Goal: Information Seeking & Learning: Learn about a topic

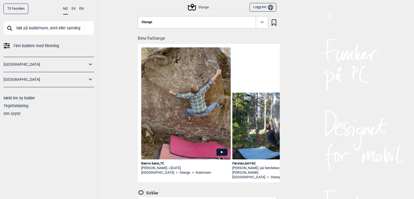
click at [69, 28] on input "text" at bounding box center [49, 28] width 91 height 14
type input "bærre kønn"
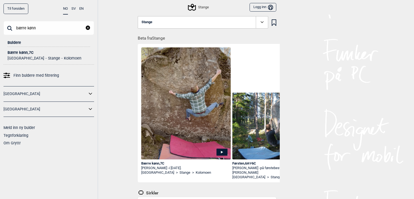
click at [21, 54] on div "Bærre kønn , 7C" at bounding box center [49, 53] width 83 height 4
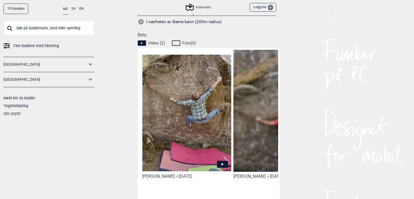
scroll to position [305, 0]
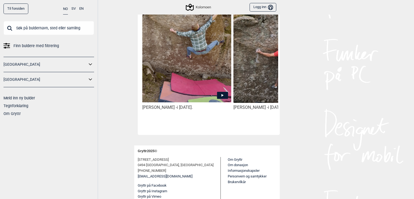
click at [217, 93] on icon at bounding box center [222, 95] width 11 height 7
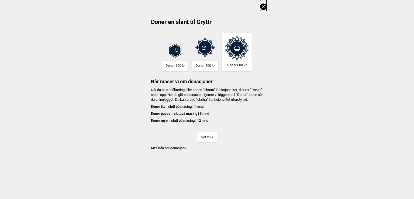
click at [203, 140] on button "Nei takk" at bounding box center [208, 137] width 20 height 11
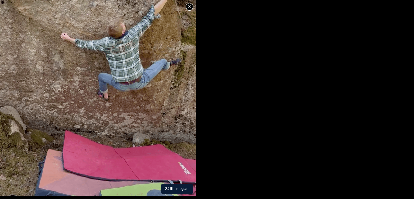
click at [175, 187] on button "Gå til Instagram" at bounding box center [177, 189] width 31 height 11
click at [188, 6] on icon at bounding box center [189, 7] width 6 height 6
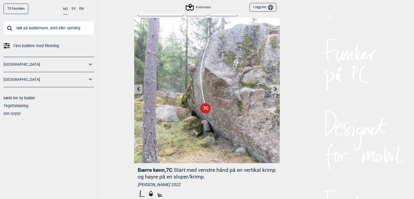
scroll to position [0, 0]
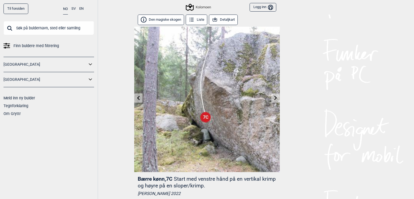
click at [222, 19] on button "Detaljkart" at bounding box center [223, 20] width 29 height 11
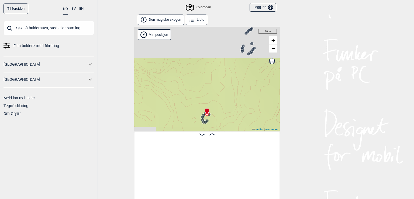
scroll to position [0, 1094]
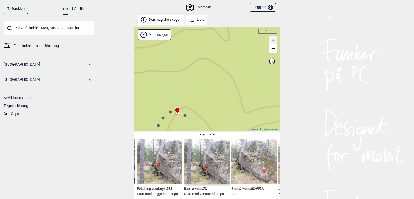
click at [170, 112] on circle at bounding box center [170, 112] width 3 height 3
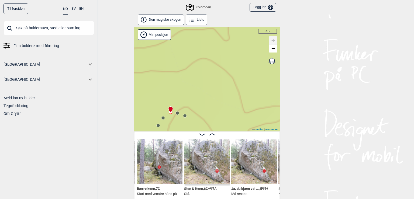
click at [162, 118] on circle at bounding box center [163, 118] width 3 height 3
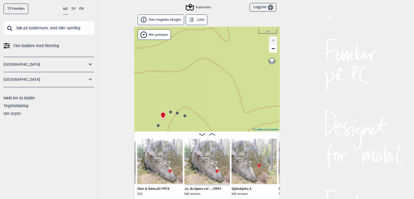
click at [157, 126] on circle at bounding box center [158, 125] width 3 height 3
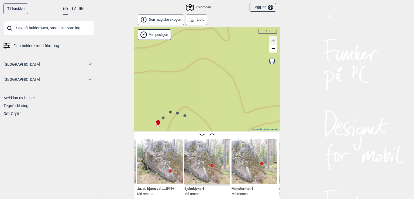
click at [184, 116] on circle at bounding box center [184, 115] width 3 height 3
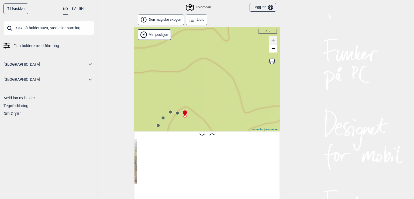
scroll to position [0, 1049]
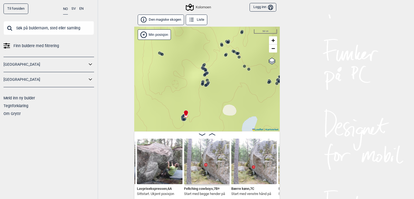
click at [201, 86] on circle at bounding box center [202, 84] width 3 height 3
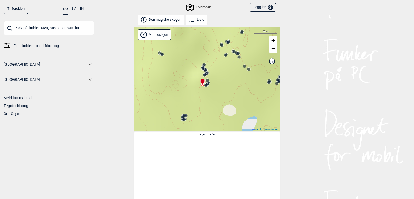
scroll to position [0, 1610]
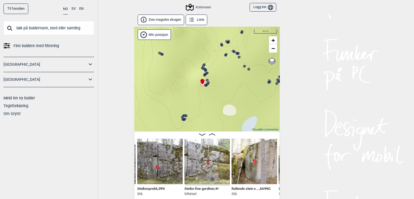
click at [202, 86] on icon at bounding box center [202, 84] width 4 height 4
click at [206, 86] on icon at bounding box center [206, 85] width 4 height 4
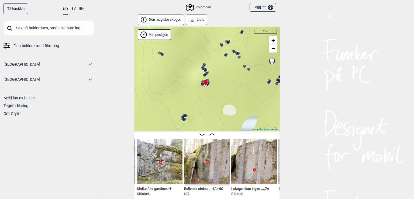
click at [206, 86] on icon at bounding box center [206, 83] width 5 height 6
click at [206, 85] on icon at bounding box center [206, 83] width 5 height 6
click at [206, 83] on icon at bounding box center [206, 83] width 5 height 6
click at [209, 83] on div "Kolomoen" at bounding box center [207, 79] width 146 height 105
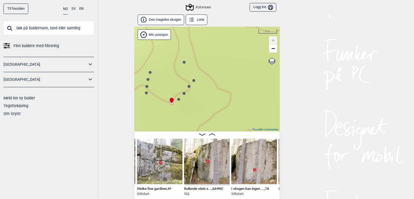
click at [183, 93] on circle at bounding box center [184, 93] width 3 height 3
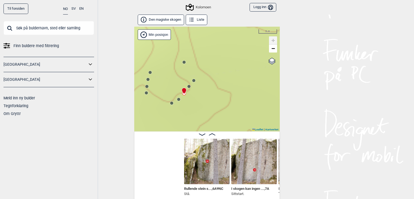
scroll to position [0, 1752]
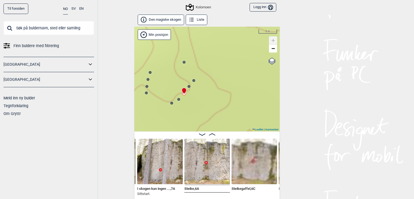
click at [177, 100] on circle at bounding box center [178, 99] width 3 height 3
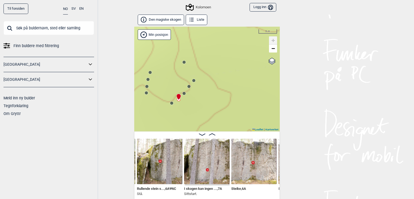
click at [145, 93] on circle at bounding box center [146, 92] width 3 height 3
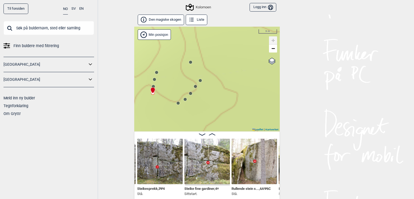
click at [152, 86] on circle at bounding box center [153, 86] width 3 height 3
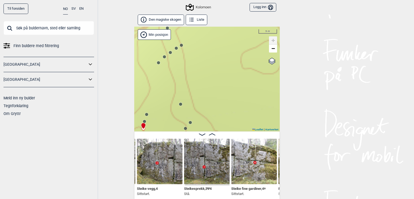
click at [157, 63] on circle at bounding box center [158, 62] width 3 height 3
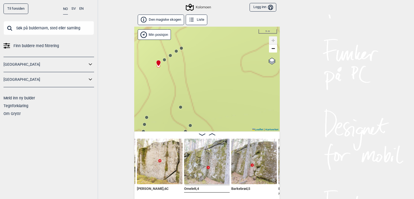
click at [164, 59] on circle at bounding box center [164, 59] width 3 height 3
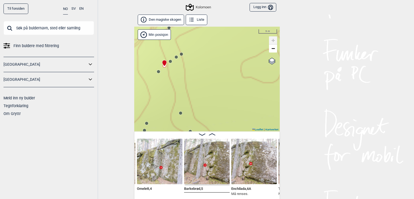
click at [169, 59] on icon at bounding box center [170, 61] width 4 height 4
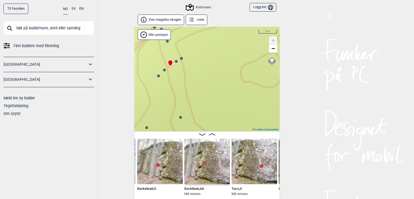
click at [169, 59] on div at bounding box center [169, 61] width 4 height 4
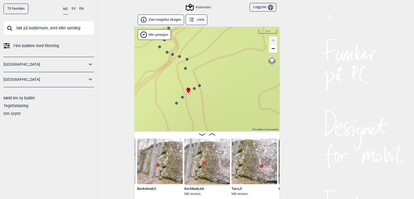
click at [184, 67] on circle at bounding box center [185, 68] width 3 height 3
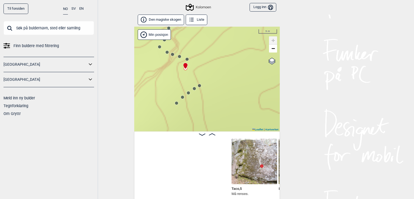
scroll to position [0, 2179]
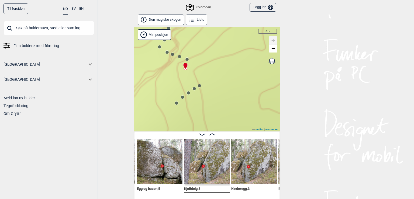
click at [186, 59] on circle at bounding box center [187, 59] width 3 height 3
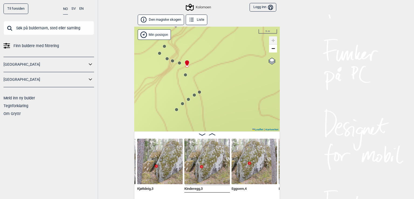
click at [176, 61] on div "Kolomoen" at bounding box center [207, 79] width 146 height 105
click at [158, 53] on circle at bounding box center [159, 53] width 3 height 3
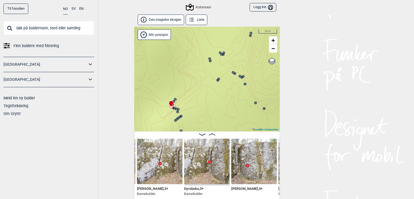
drag, startPoint x: 173, startPoint y: 57, endPoint x: 182, endPoint y: 103, distance: 47.1
click at [182, 103] on div "Kolomoen" at bounding box center [207, 79] width 146 height 105
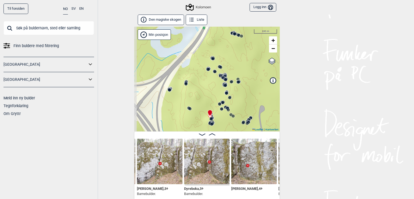
drag, startPoint x: 159, startPoint y: 77, endPoint x: 190, endPoint y: 92, distance: 34.2
click at [190, 92] on div "Kolomoen" at bounding box center [207, 79] width 146 height 105
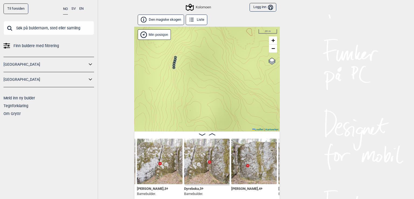
click at [172, 66] on circle at bounding box center [173, 67] width 3 height 3
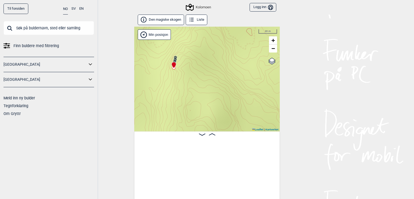
scroll to position [0, 866]
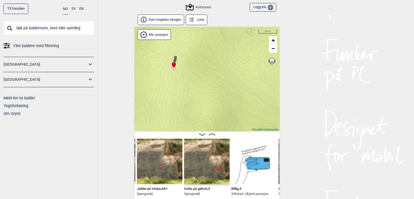
click at [173, 60] on icon at bounding box center [175, 61] width 4 height 4
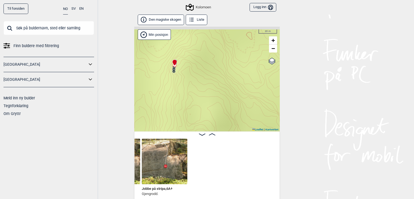
scroll to position [0, 730]
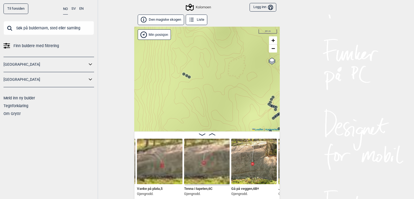
click at [189, 21] on icon at bounding box center [192, 20] width 6 height 6
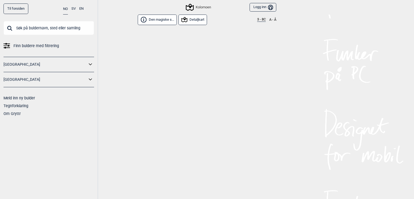
scroll to position [5844, 0]
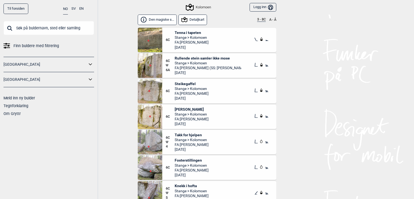
click at [257, 20] on button "3 - 8C" at bounding box center [261, 20] width 9 height 4
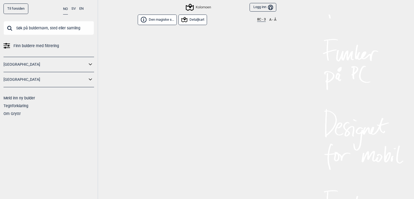
scroll to position [0, 0]
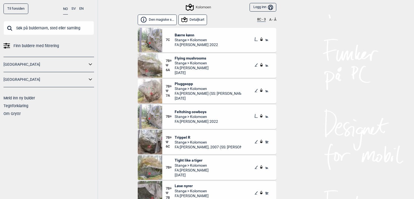
click at [61, 46] on link "Finn buldere med filtrering" at bounding box center [49, 46] width 91 height 8
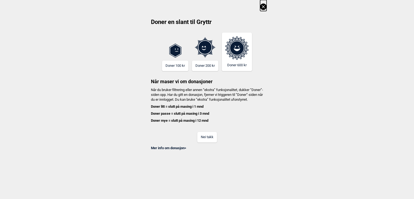
click at [203, 143] on button "Nei takk" at bounding box center [208, 137] width 20 height 11
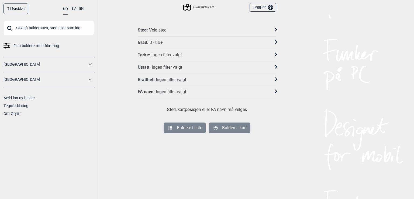
click at [182, 46] on div "Grad : 3 - 8B+" at bounding box center [207, 43] width 139 height 12
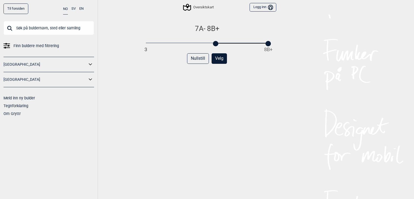
drag, startPoint x: 144, startPoint y: 44, endPoint x: 212, endPoint y: 47, distance: 68.3
click at [212, 47] on div "7A - 8B+ 3 8B+ Nullstill Velg" at bounding box center [207, 117] width 139 height 186
drag, startPoint x: 267, startPoint y: 43, endPoint x: 244, endPoint y: 44, distance: 23.2
click at [244, 44] on div at bounding box center [245, 43] width 5 height 5
click at [216, 60] on button "Velg" at bounding box center [219, 58] width 15 height 11
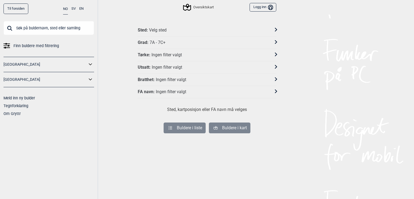
click at [188, 29] on div "Sted : Velg sted" at bounding box center [204, 31] width 132 height 6
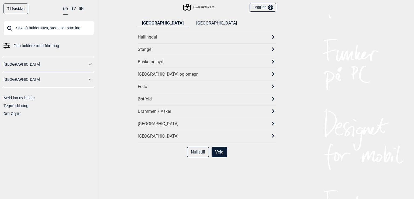
click at [145, 50] on div "Stange" at bounding box center [202, 50] width 129 height 6
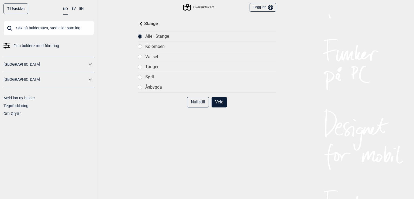
click at [216, 103] on button "Velg" at bounding box center [219, 102] width 15 height 11
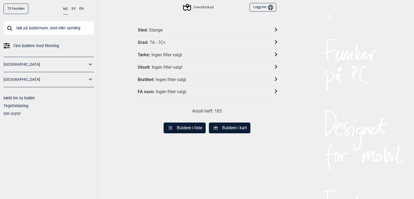
click at [182, 126] on button "Buldere i liste" at bounding box center [185, 128] width 42 height 11
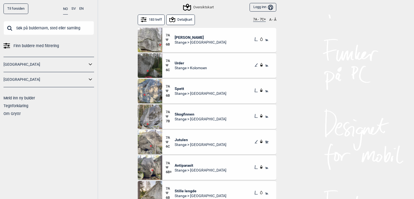
click at [183, 38] on span "[PERSON_NAME]" at bounding box center [201, 37] width 52 height 5
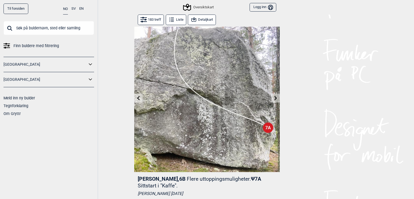
click at [274, 98] on icon at bounding box center [276, 98] width 4 height 4
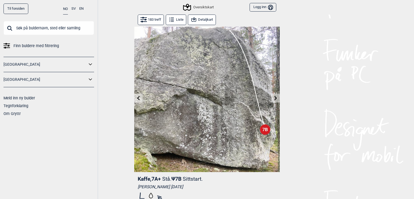
click at [202, 20] on button "Detaljkart" at bounding box center [202, 20] width 28 height 11
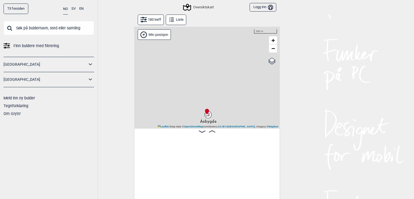
scroll to position [0, 137]
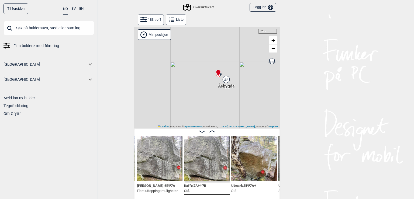
drag, startPoint x: 210, startPoint y: 113, endPoint x: 248, endPoint y: 64, distance: 61.9
click at [248, 64] on div "Gol [GEOGRAPHIC_DATA] Kolomoen [GEOGRAPHIC_DATA] [GEOGRAPHIC_DATA][PERSON_NAME]…" at bounding box center [207, 78] width 146 height 102
drag, startPoint x: 151, startPoint y: 79, endPoint x: 207, endPoint y: 26, distance: 77.9
click at [207, 27] on div "Gol [GEOGRAPHIC_DATA] Kolomoen [GEOGRAPHIC_DATA] [GEOGRAPHIC_DATA][PERSON_NAME]…" at bounding box center [207, 78] width 146 height 102
click at [191, 61] on circle at bounding box center [192, 61] width 3 height 3
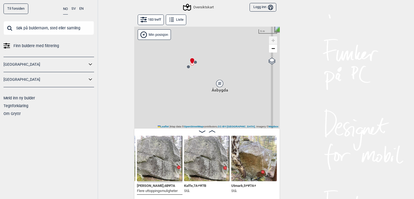
scroll to position [0, 90]
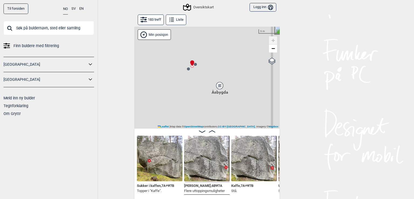
click at [194, 64] on circle at bounding box center [195, 64] width 3 height 3
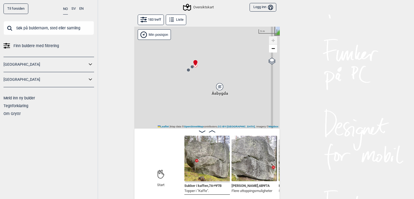
click at [191, 66] on circle at bounding box center [192, 66] width 3 height 3
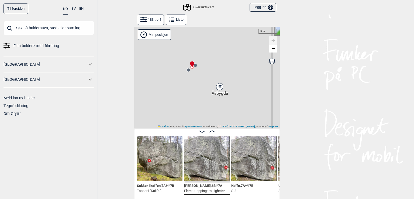
click at [187, 71] on circle at bounding box center [188, 70] width 3 height 3
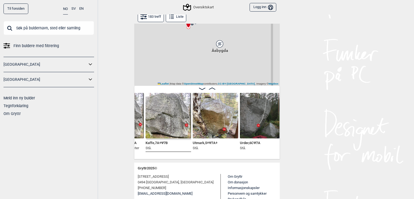
scroll to position [0, 185]
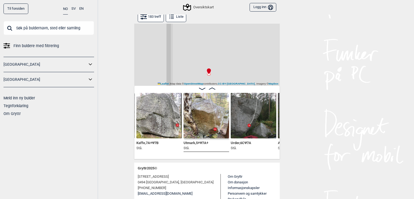
click at [139, 128] on img at bounding box center [160, 116] width 46 height 46
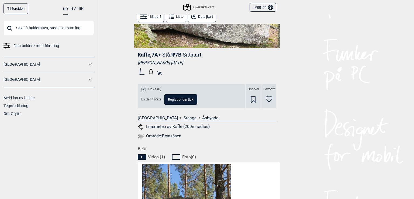
scroll to position [130, 0]
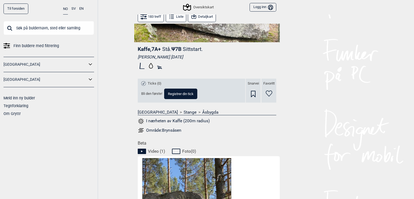
click at [171, 131] on div "Område: Brynsåsen" at bounding box center [163, 130] width 35 height 5
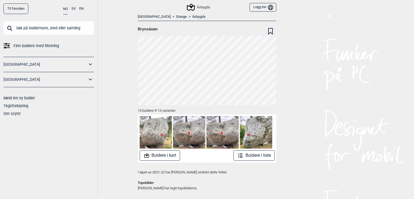
click at [184, 131] on img at bounding box center [189, 132] width 32 height 32
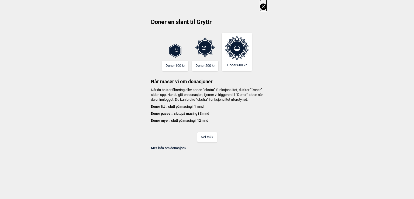
click at [263, 7] on icon at bounding box center [263, 7] width 6 height 6
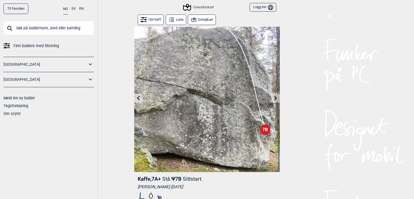
click at [200, 20] on button "Detaljkart" at bounding box center [202, 20] width 28 height 11
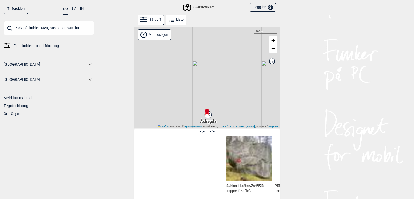
scroll to position [0, 137]
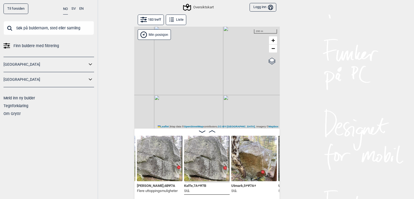
drag, startPoint x: 225, startPoint y: 113, endPoint x: 256, endPoint y: 9, distance: 108.3
click at [256, 27] on div "Gol [GEOGRAPHIC_DATA] Kolomoen [GEOGRAPHIC_DATA] [GEOGRAPHIC_DATA][PERSON_NAME]…" at bounding box center [207, 78] width 146 height 102
drag, startPoint x: 190, startPoint y: 106, endPoint x: 171, endPoint y: 92, distance: 24.2
click at [171, 92] on div "Gol [GEOGRAPHIC_DATA] Kolomoen [GEOGRAPHIC_DATA] [GEOGRAPHIC_DATA][PERSON_NAME]…" at bounding box center [207, 78] width 146 height 102
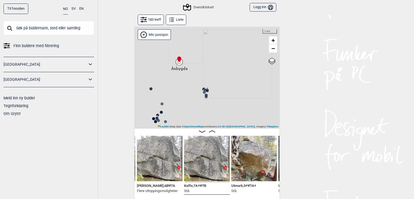
drag, startPoint x: 174, startPoint y: 101, endPoint x: 180, endPoint y: 76, distance: 25.4
click at [180, 76] on div "Gol [GEOGRAPHIC_DATA] Kolomoen [GEOGRAPHIC_DATA] [GEOGRAPHIC_DATA][PERSON_NAME]…" at bounding box center [207, 78] width 146 height 102
drag, startPoint x: 178, startPoint y: 89, endPoint x: 190, endPoint y: 133, distance: 45.7
click at [190, 129] on div "Gol [GEOGRAPHIC_DATA] Kolomoen [GEOGRAPHIC_DATA] [GEOGRAPHIC_DATA][PERSON_NAME]…" at bounding box center [207, 78] width 146 height 102
